Goal: Task Accomplishment & Management: Use online tool/utility

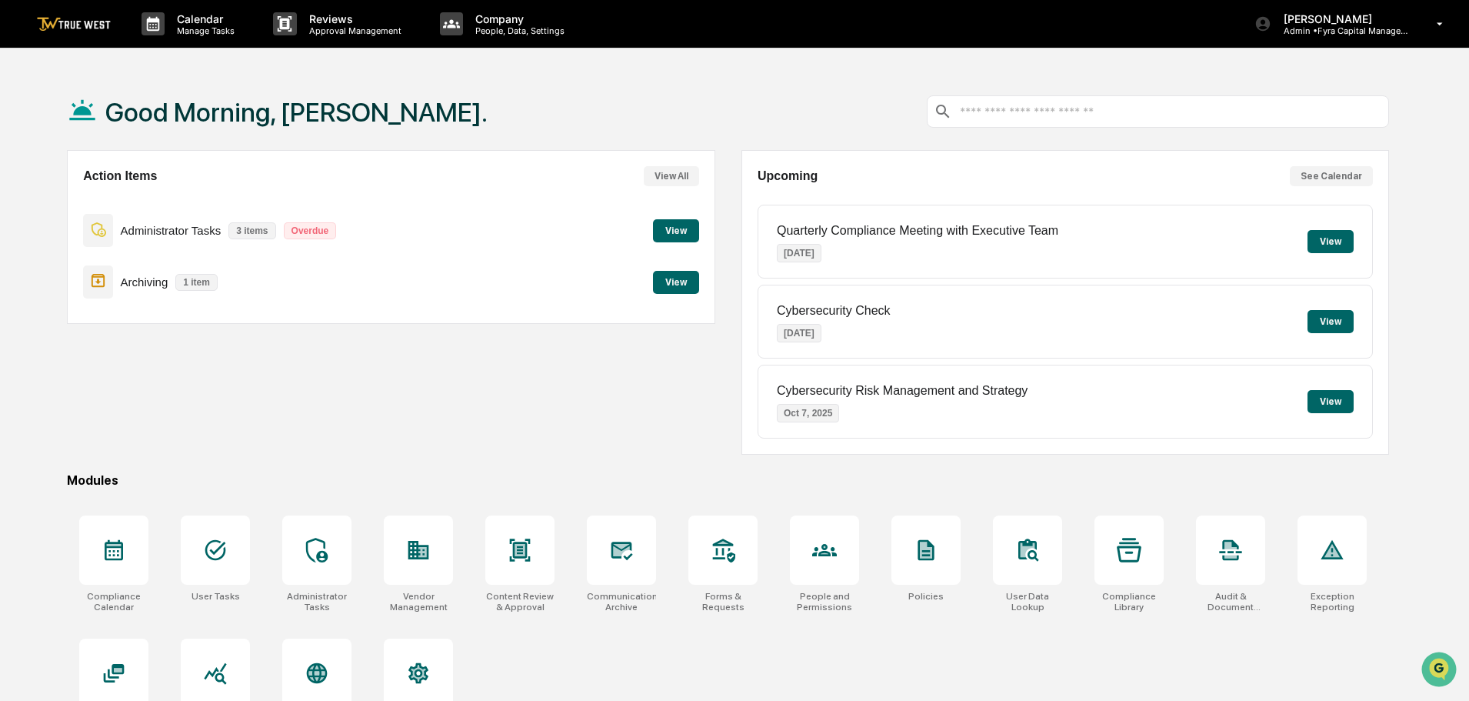
click at [677, 228] on button "View" at bounding box center [676, 230] width 46 height 23
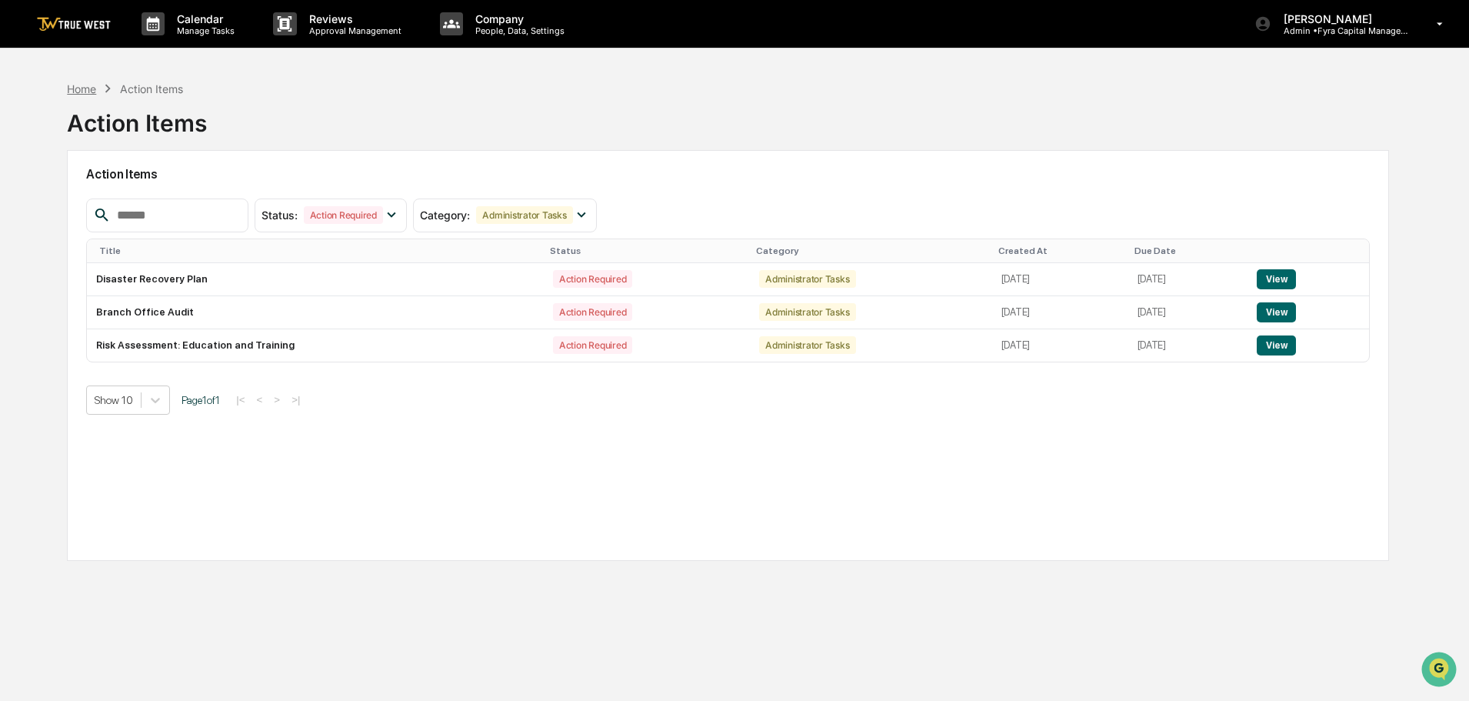
click at [75, 89] on div "Home" at bounding box center [81, 88] width 29 height 13
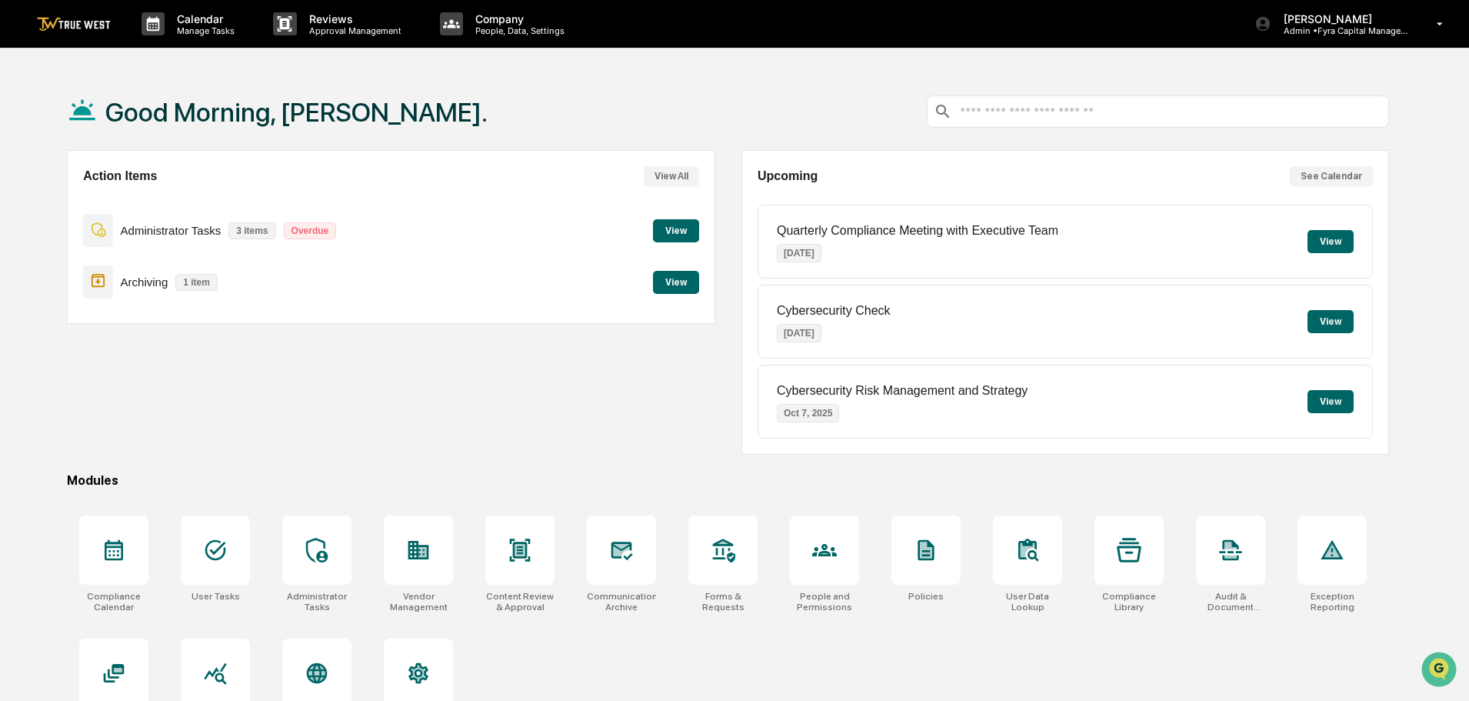
click at [673, 282] on button "View" at bounding box center [676, 282] width 46 height 23
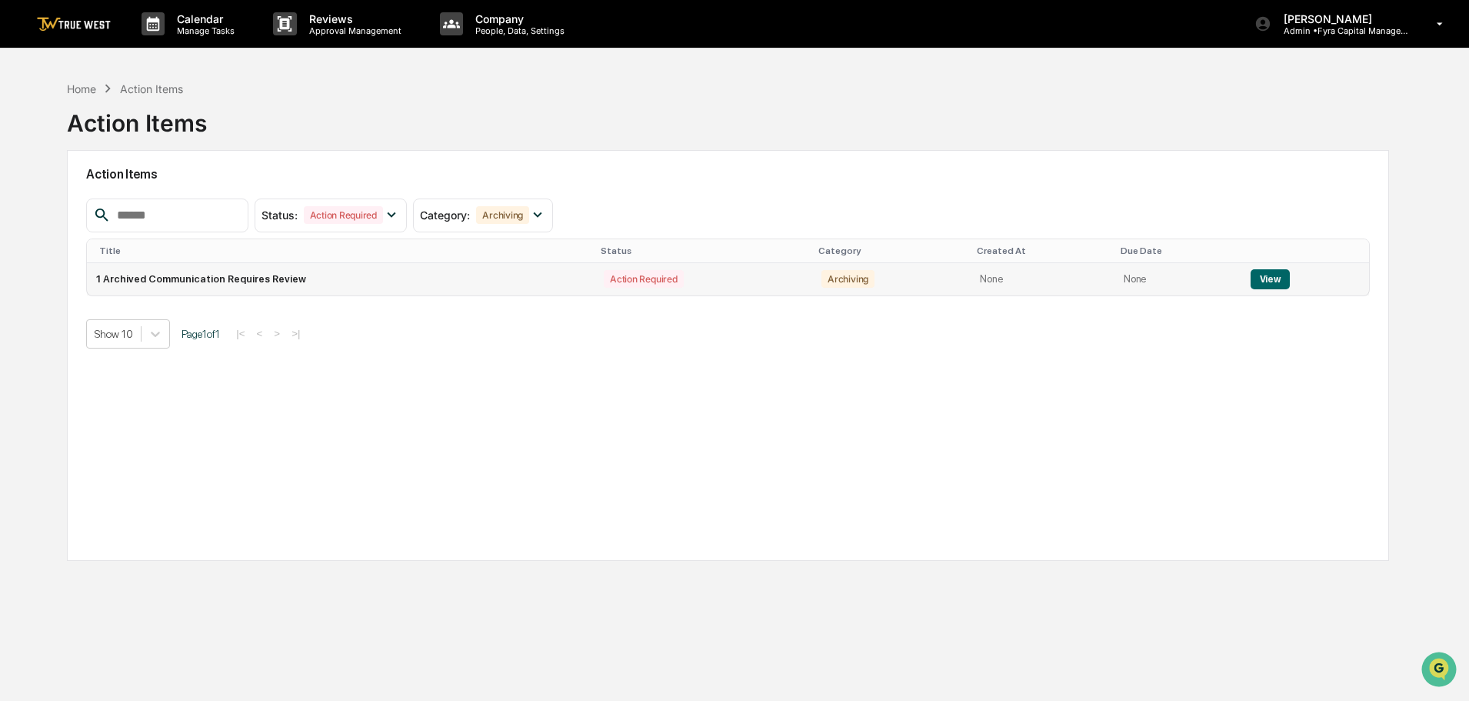
click at [1266, 277] on button "View" at bounding box center [1270, 279] width 39 height 20
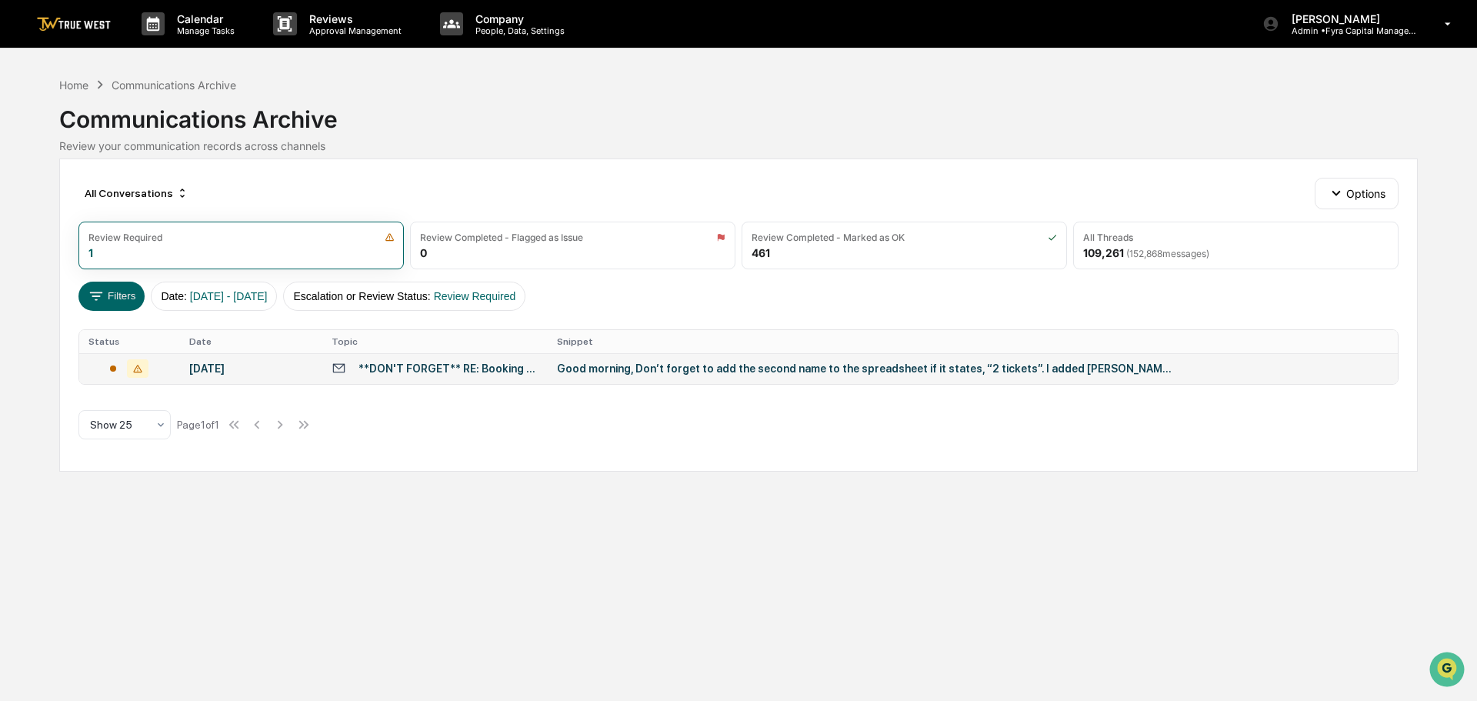
click at [674, 367] on div "Good morning, Don’t forget to add the second name to the spreadsheet if it stat…" at bounding box center [864, 368] width 615 height 12
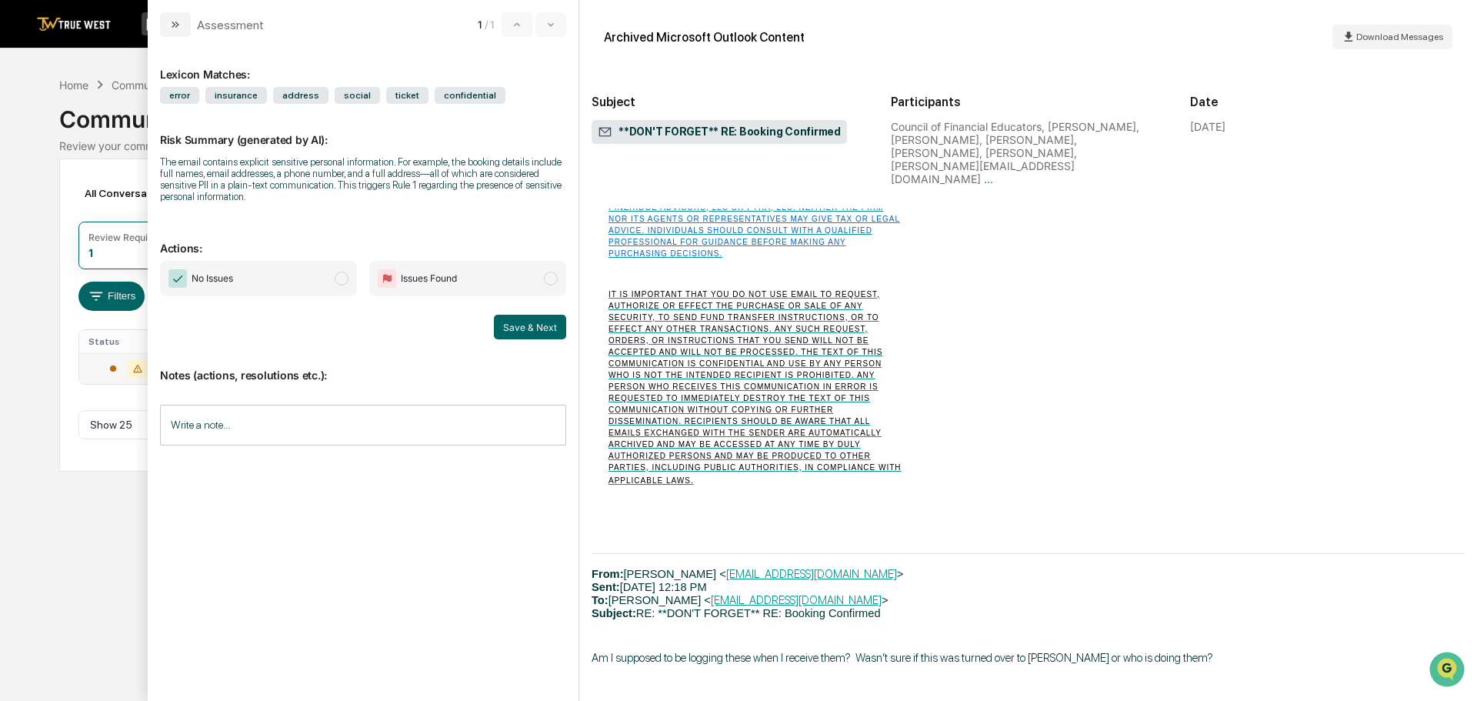
scroll to position [2077, 0]
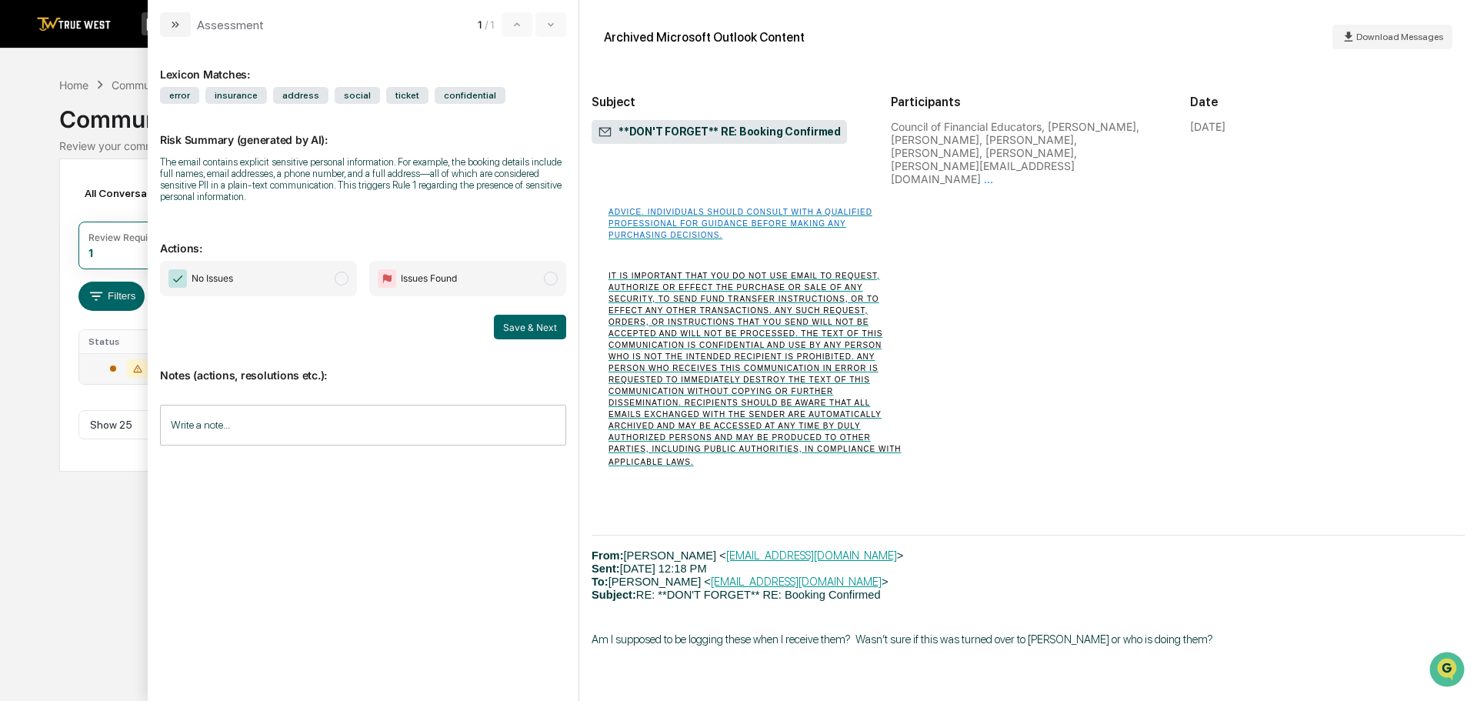
click at [336, 275] on span "modal" at bounding box center [342, 279] width 14 height 14
click at [535, 325] on button "Save & Next" at bounding box center [530, 327] width 72 height 25
